Goal: Task Accomplishment & Management: Manage account settings

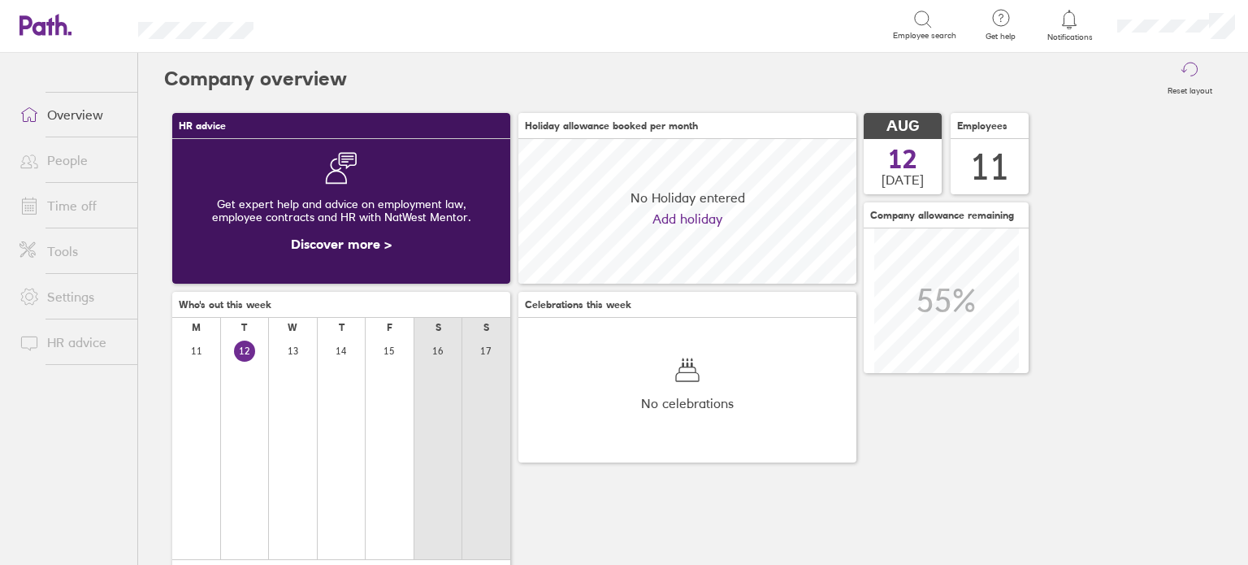
scroll to position [144, 338]
click at [78, 158] on link "People" at bounding box center [72, 160] width 131 height 33
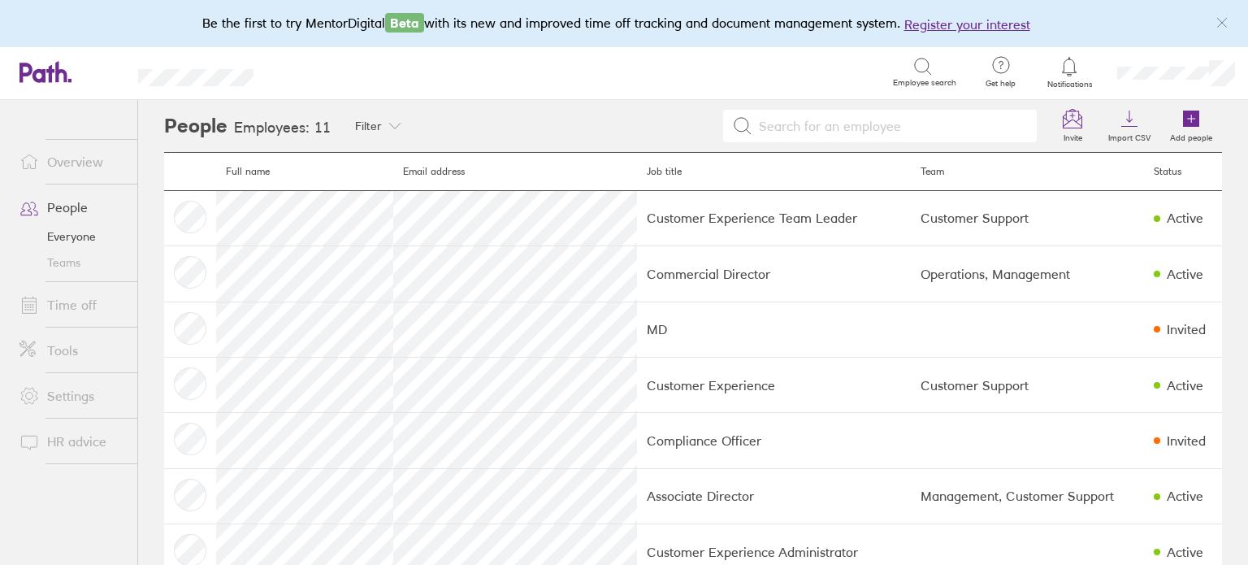
click at [92, 305] on link "Time off" at bounding box center [72, 305] width 131 height 33
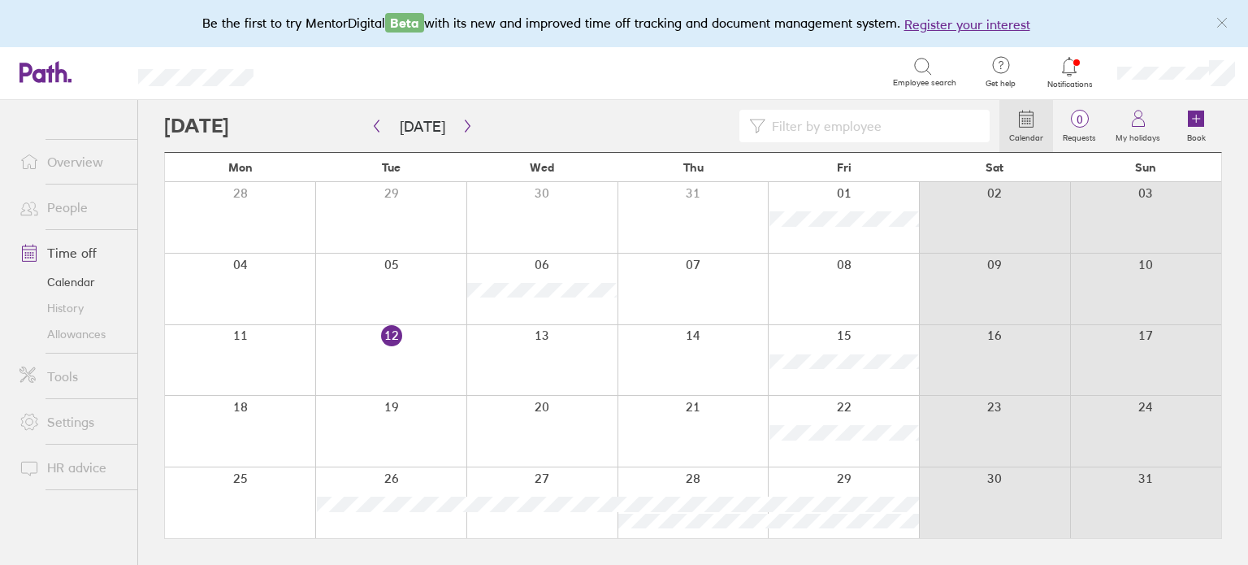
click at [717, 429] on div at bounding box center [693, 431] width 151 height 71
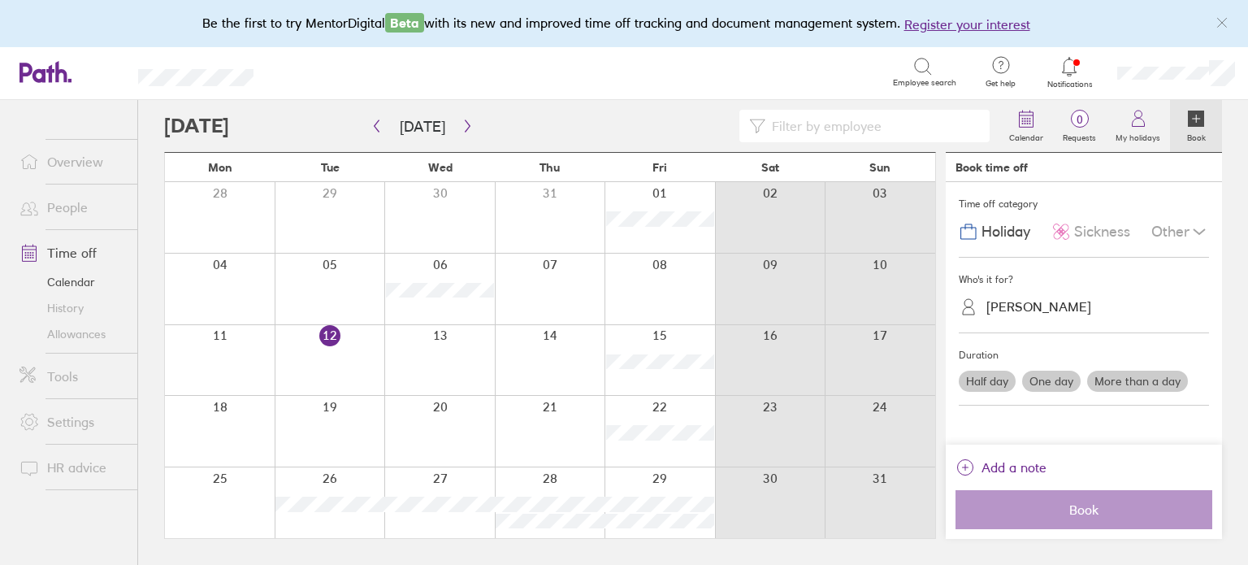
click at [556, 425] on div at bounding box center [550, 431] width 111 height 71
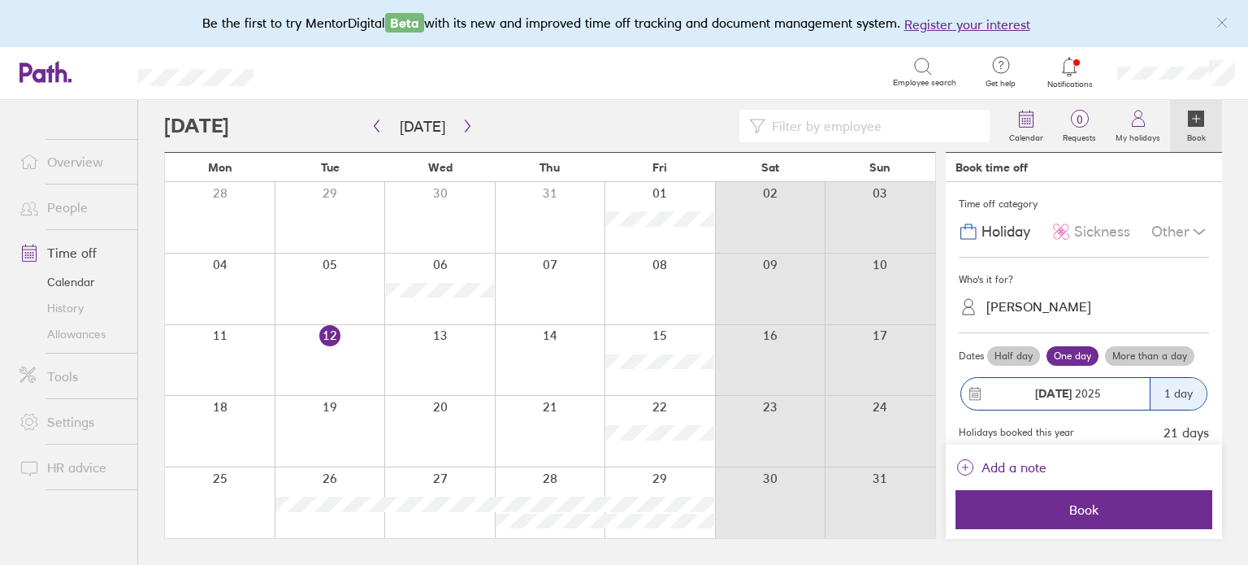
click at [695, 406] on div at bounding box center [660, 431] width 111 height 71
click at [688, 401] on div at bounding box center [660, 431] width 111 height 71
click at [1164, 355] on label "More than a day" at bounding box center [1149, 356] width 89 height 20
click at [0, 0] on input "More than a day" at bounding box center [0, 0] width 0 height 0
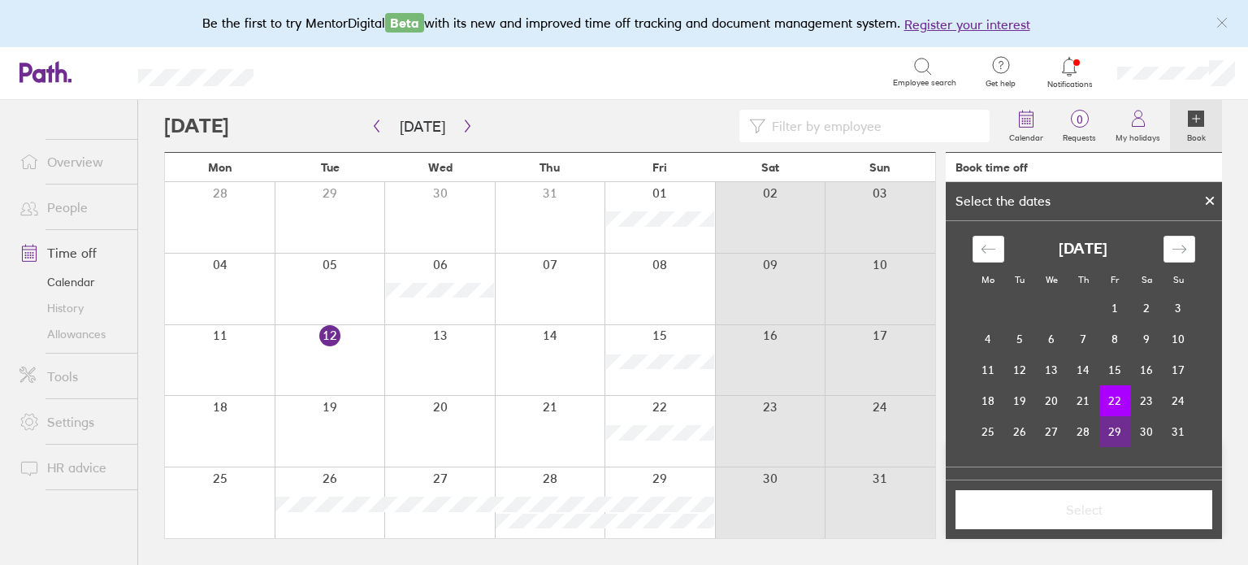
click at [1105, 436] on td "29" at bounding box center [1116, 431] width 32 height 31
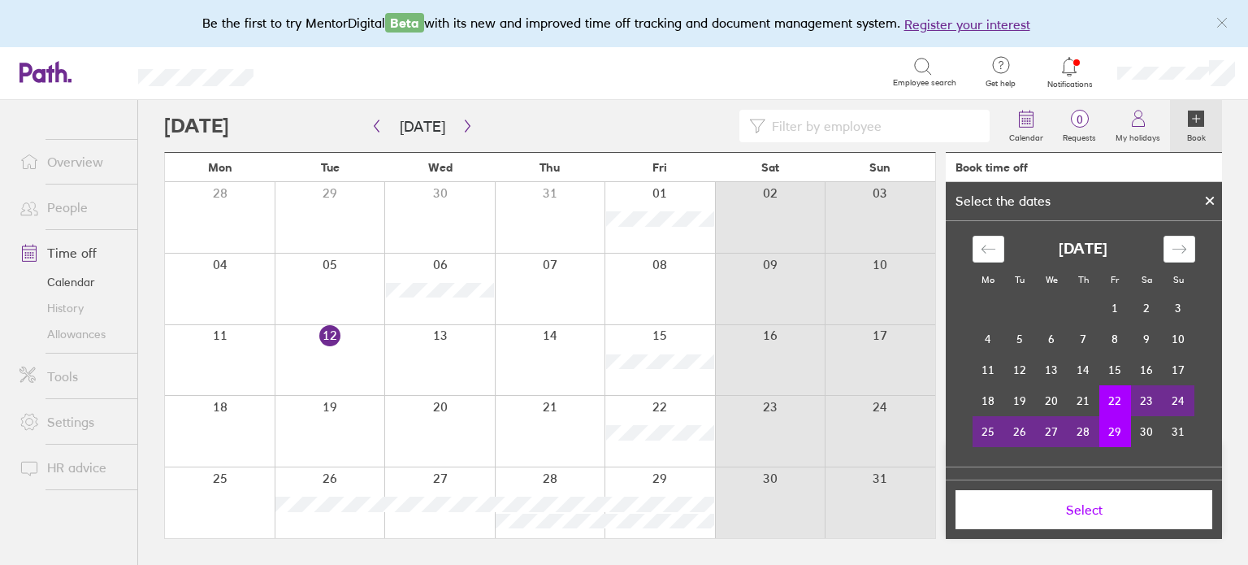
click at [1141, 503] on span "Select" at bounding box center [1084, 509] width 234 height 15
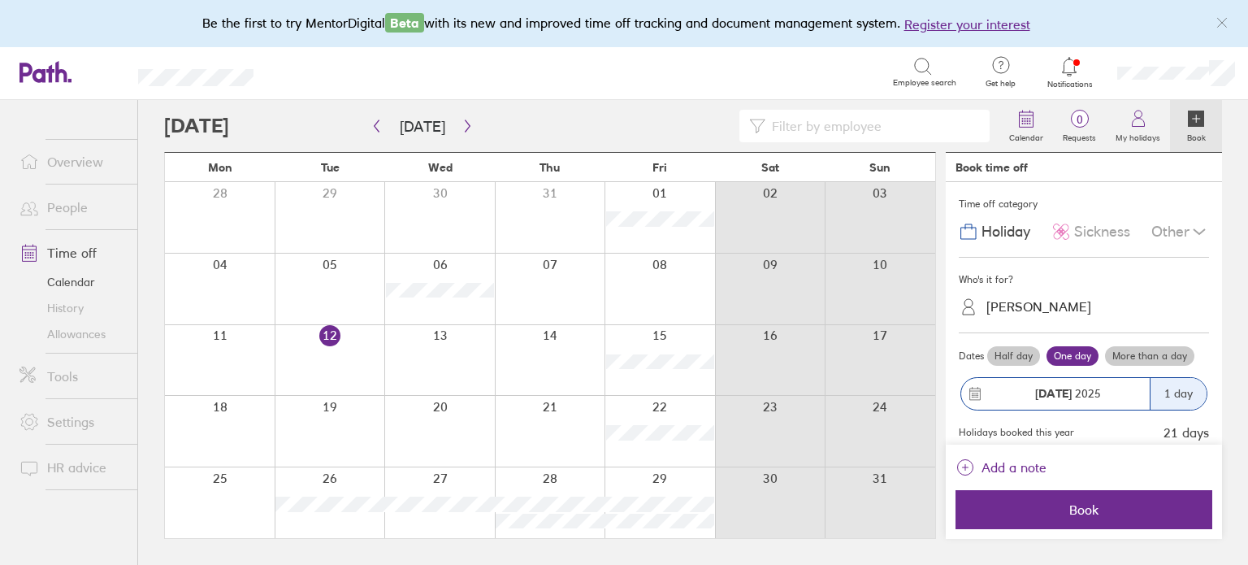
click at [1057, 301] on div "[PERSON_NAME]" at bounding box center [1039, 306] width 105 height 15
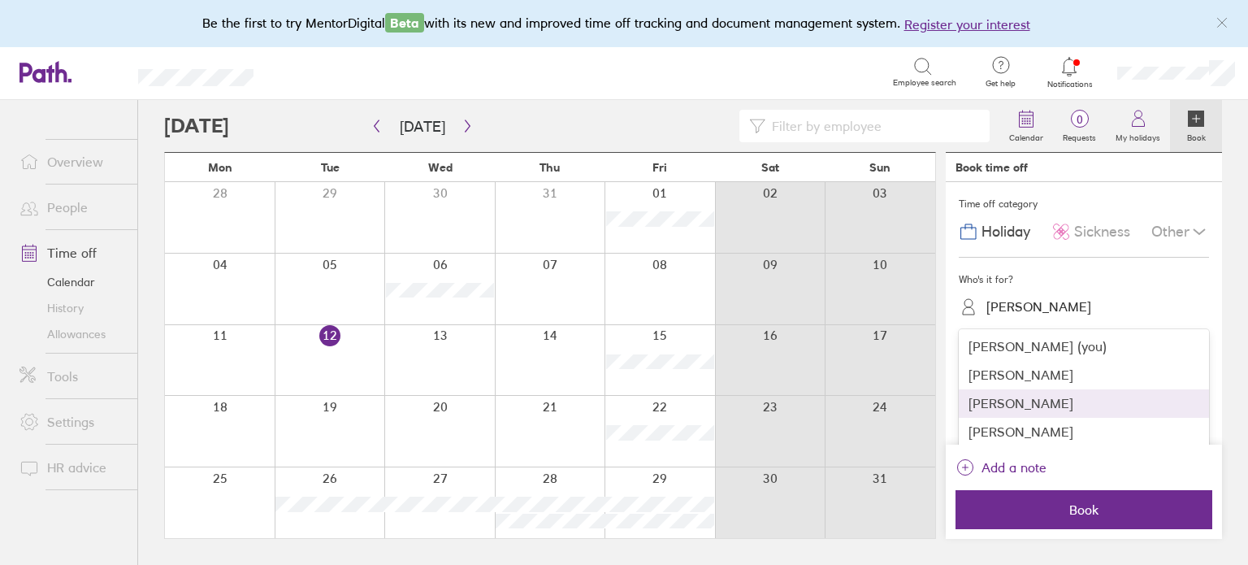
click at [1070, 399] on div "[PERSON_NAME]" at bounding box center [1084, 403] width 250 height 28
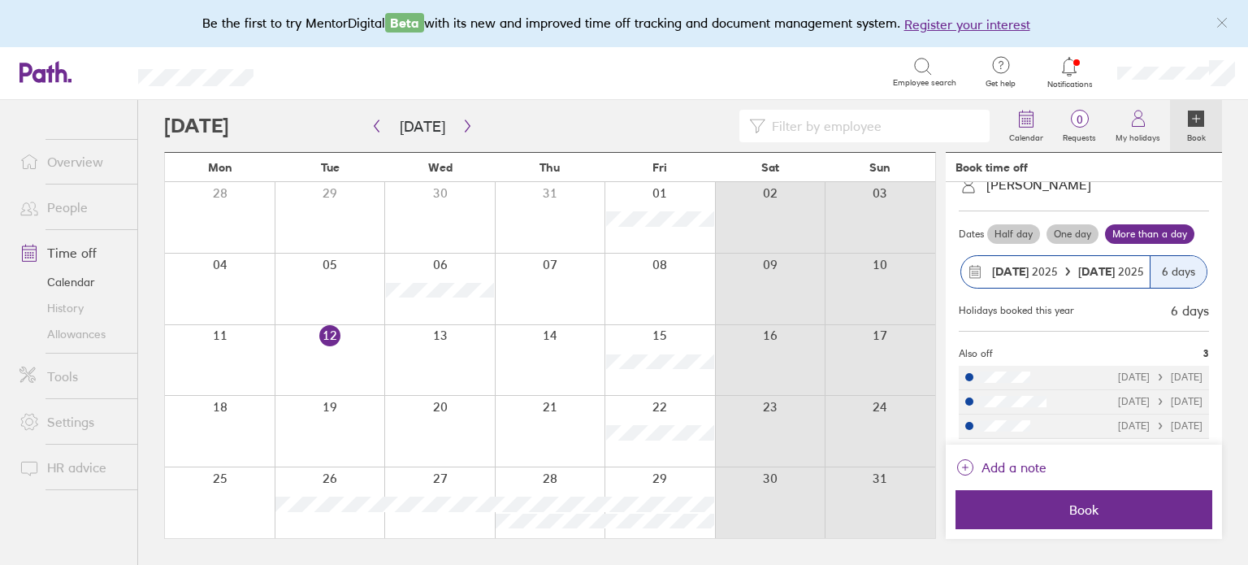
scroll to position [124, 0]
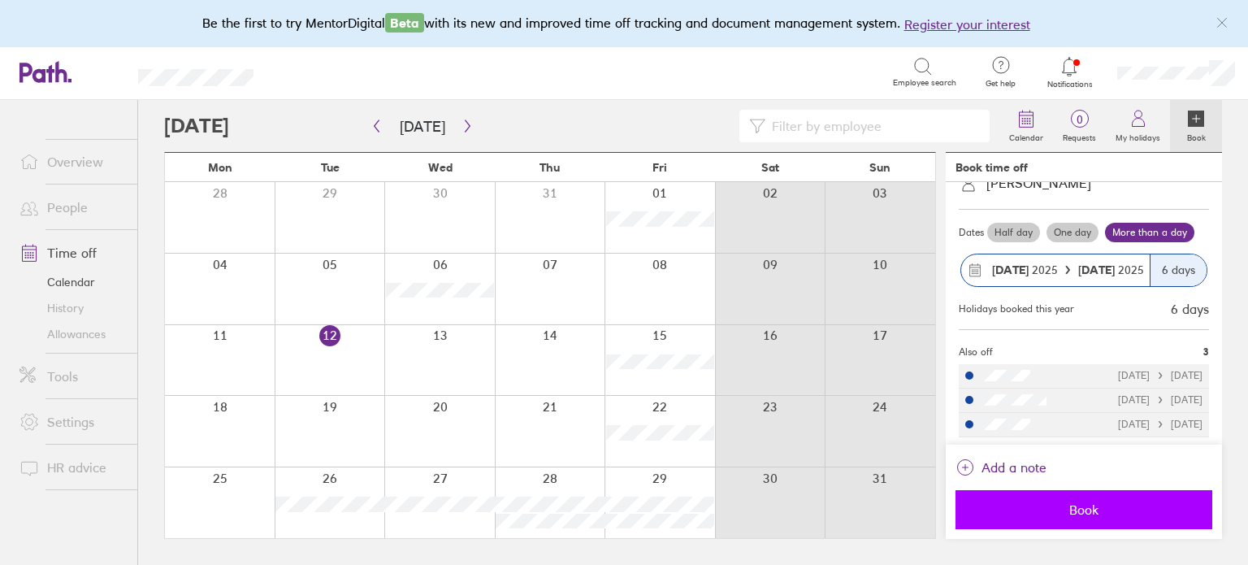
click at [1089, 491] on button "Book" at bounding box center [1084, 509] width 257 height 39
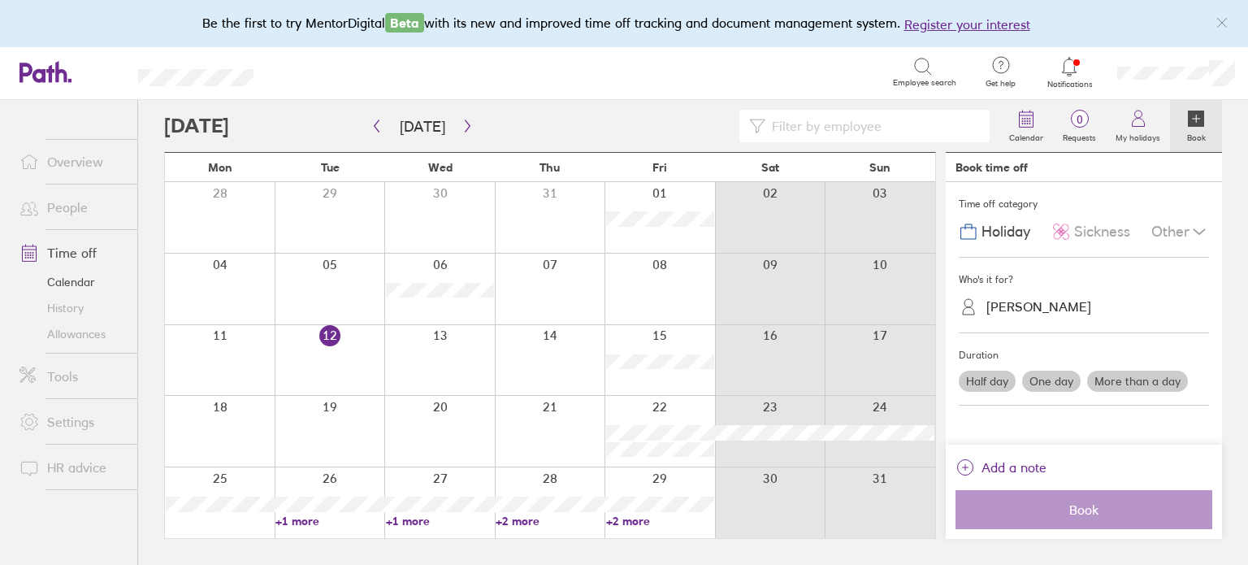
scroll to position [0, 0]
click at [631, 519] on link "+2 more" at bounding box center [660, 521] width 108 height 15
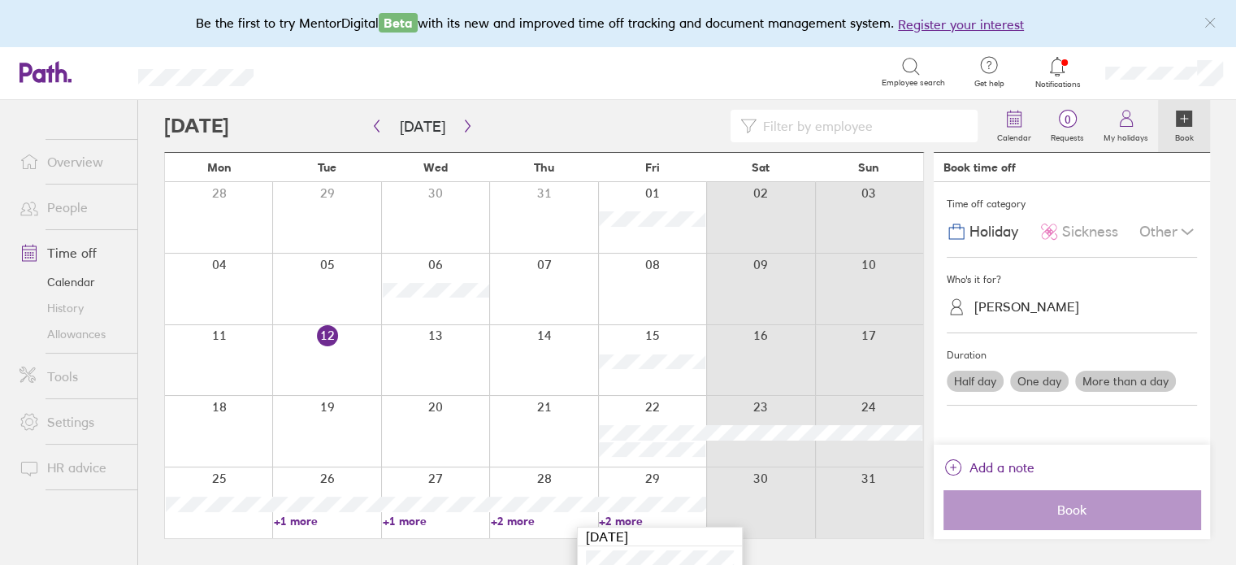
click at [559, 519] on link "+2 more" at bounding box center [544, 521] width 106 height 15
